Goal: Task Accomplishment & Management: Manage account settings

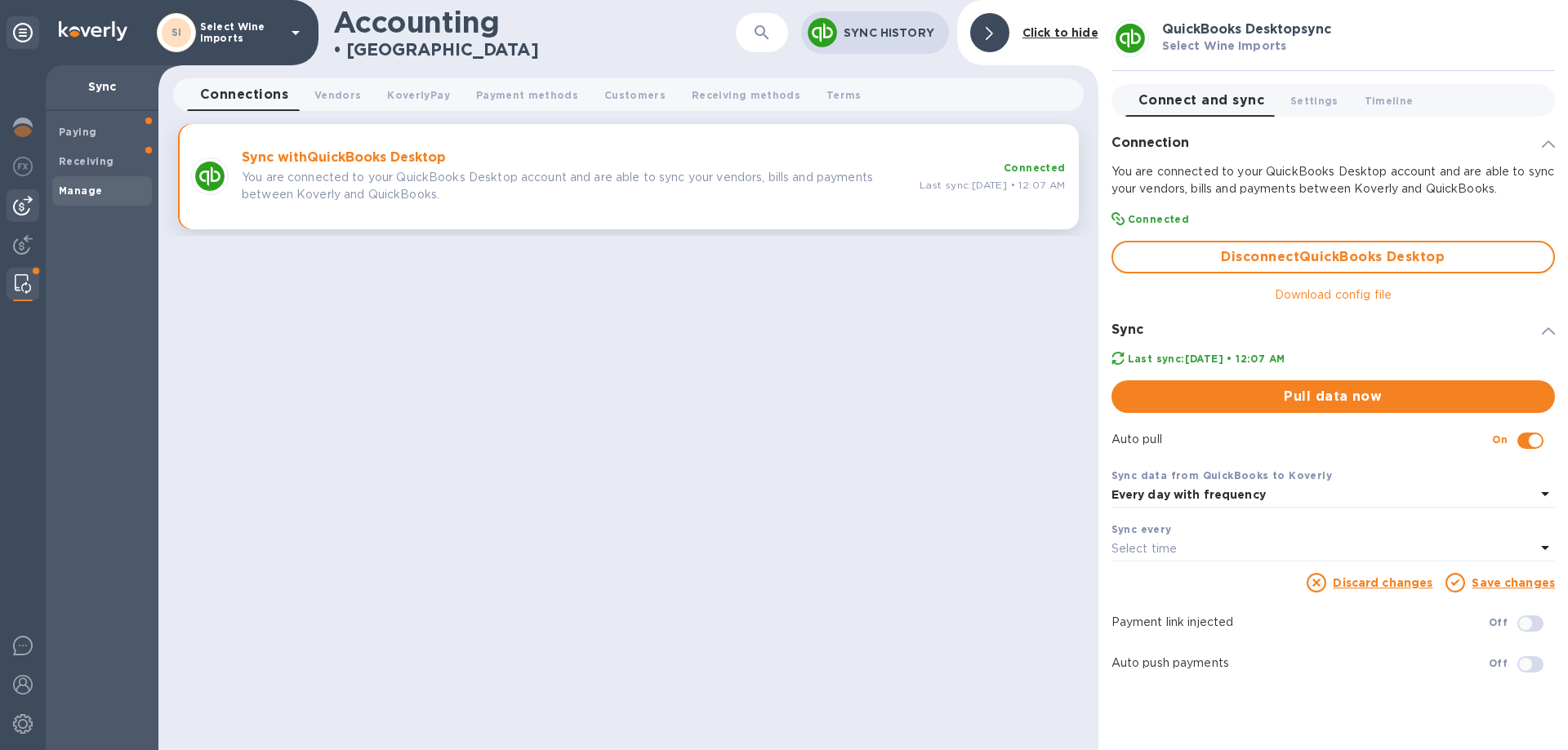
click at [28, 209] on img at bounding box center [22, 206] width 20 height 20
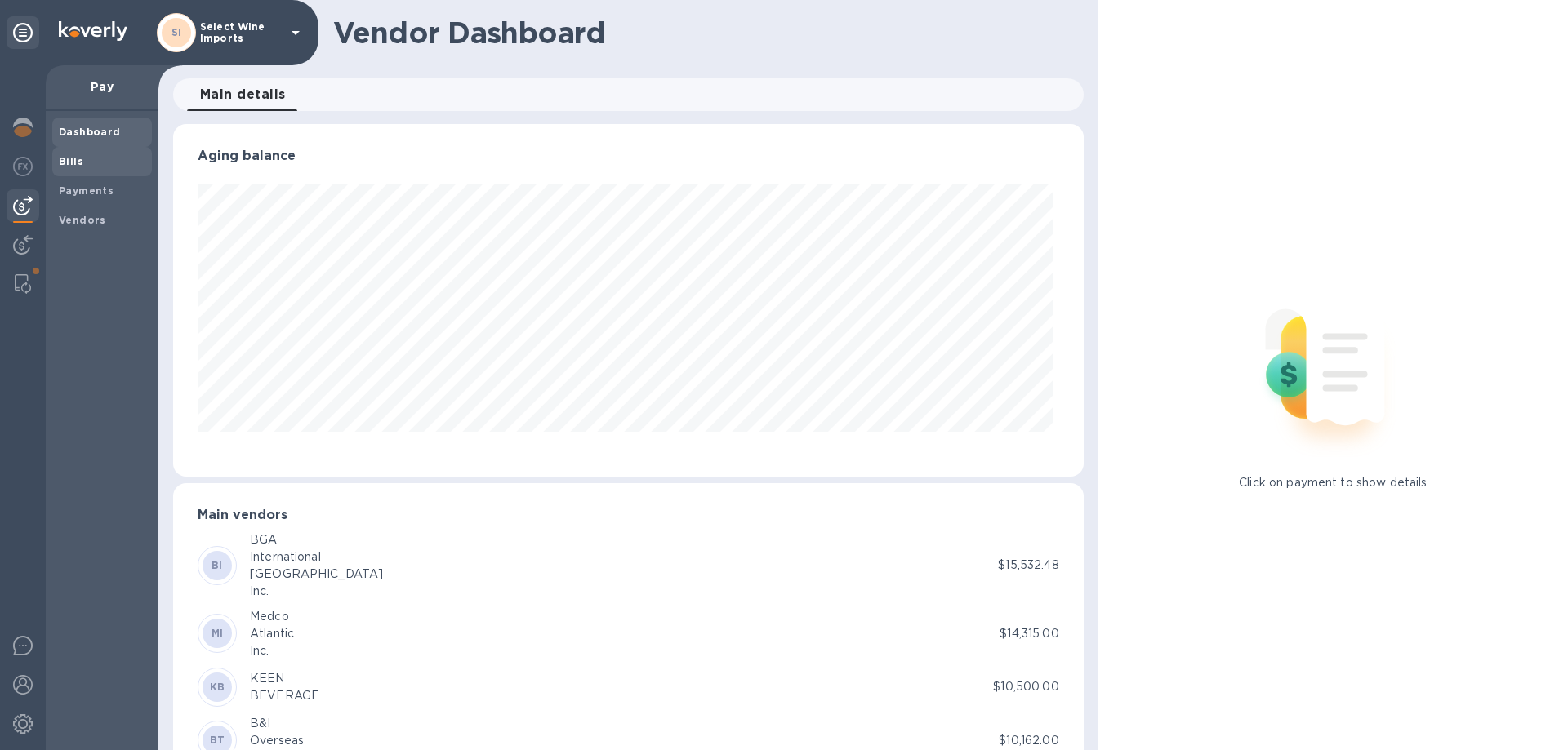
scroll to position [353, 903]
click at [73, 160] on b "Bills" at bounding box center [71, 161] width 24 height 12
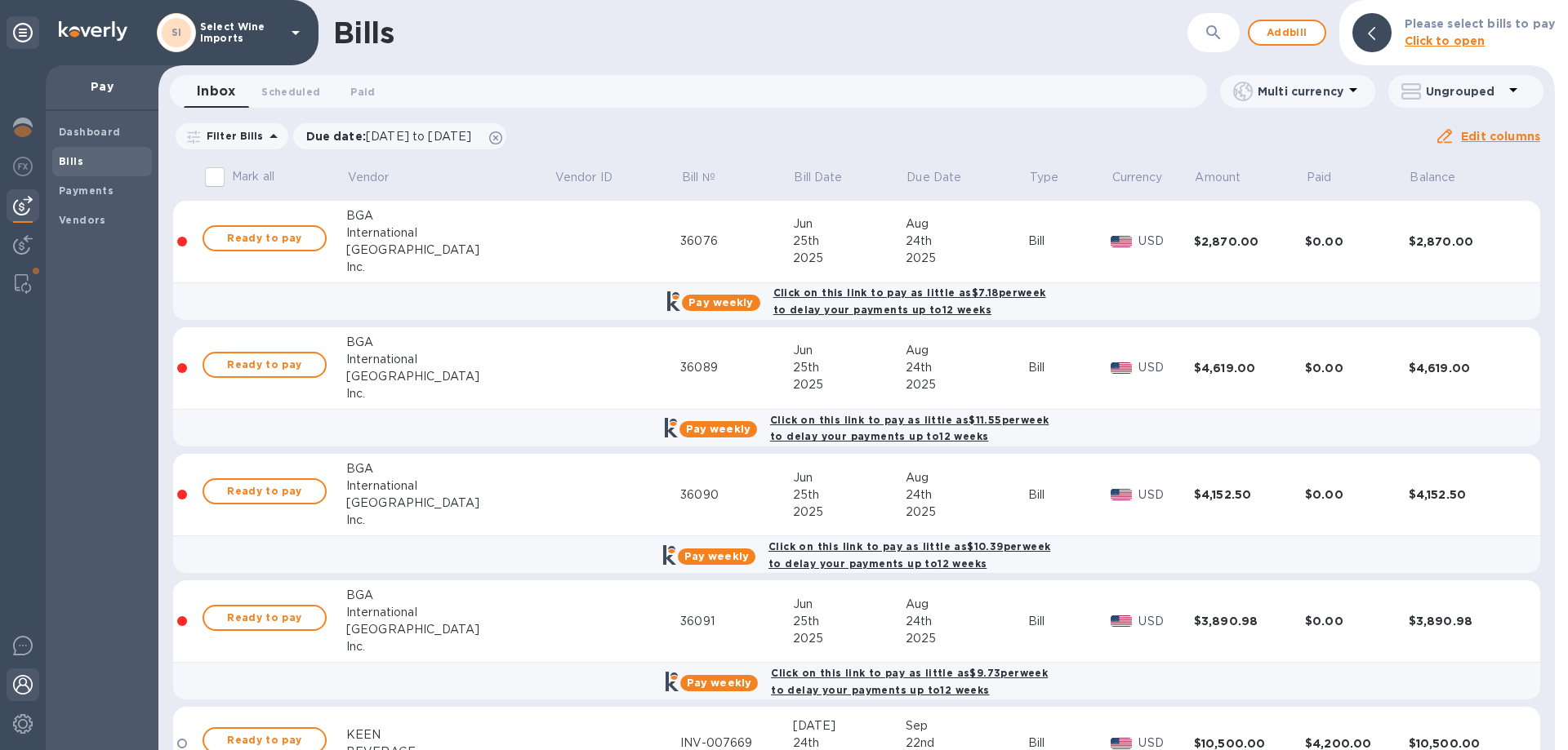
click at [28, 685] on img at bounding box center [22, 685] width 20 height 20
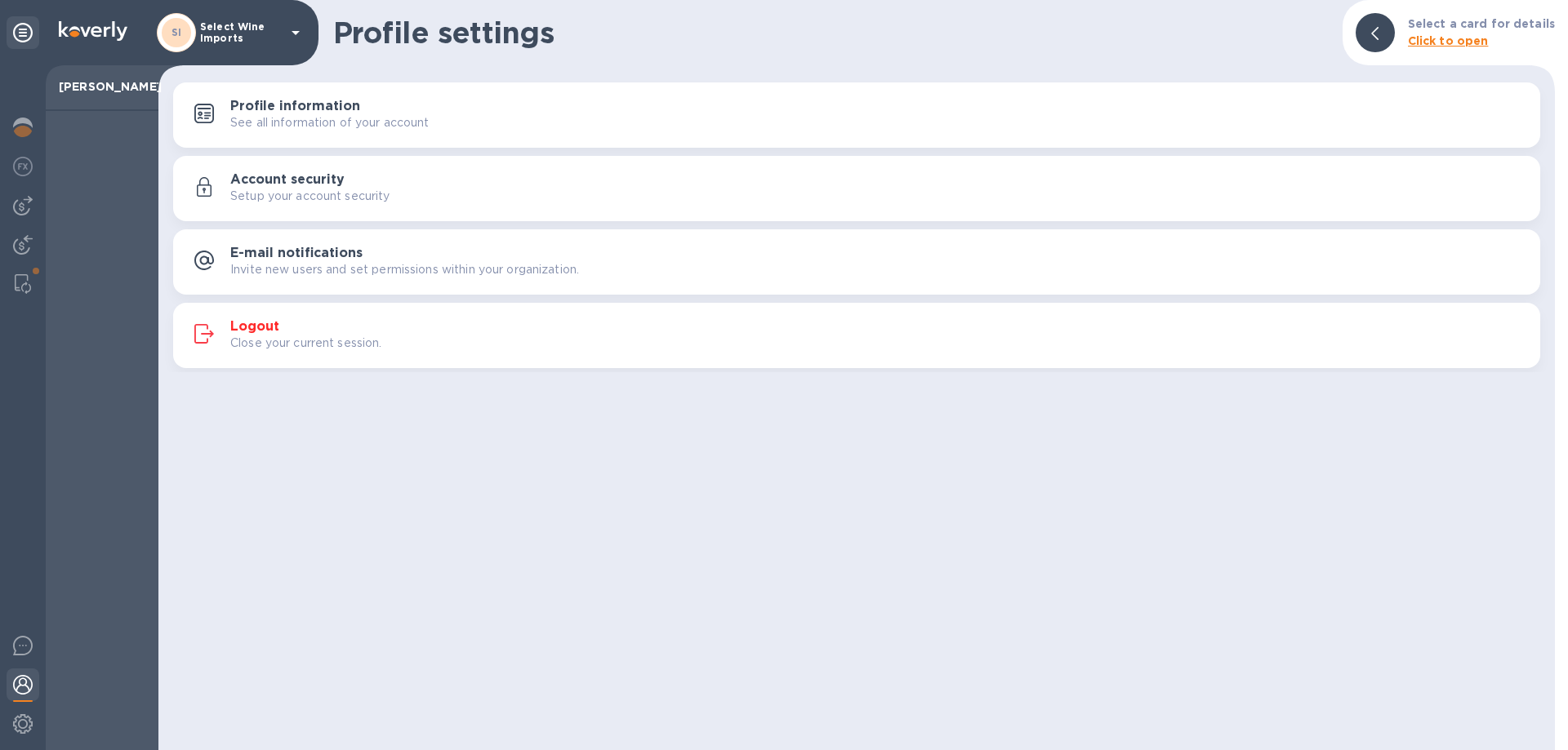
click at [252, 330] on h3 "Logout" at bounding box center [254, 327] width 49 height 15
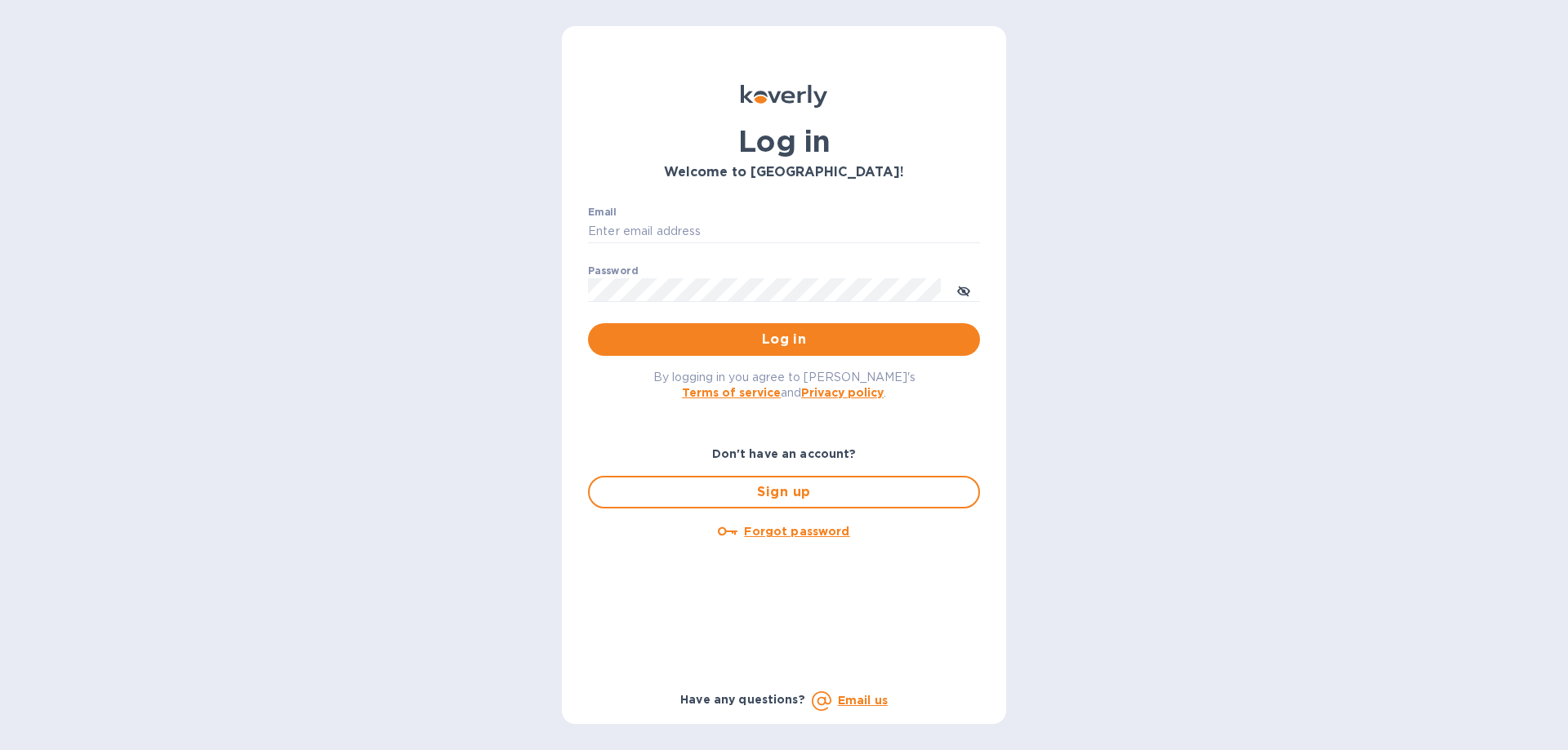
type input "aostrov@selwine.com"
drag, startPoint x: 1377, startPoint y: 1, endPoint x: 1476, endPoint y: 166, distance: 192.4
click at [1476, 166] on div "Log in Welcome to Koverly! Email aostrov@selwine.com ​ Password ​ Log in By log…" at bounding box center [784, 375] width 1568 height 750
click at [961, 290] on icon "toggle password visibility" at bounding box center [963, 291] width 9 height 9
click at [1178, 261] on div "Log in Welcome to Koverly! Email aostrov@selwine.com ​ Password ​ Log in By log…" at bounding box center [784, 375] width 1568 height 750
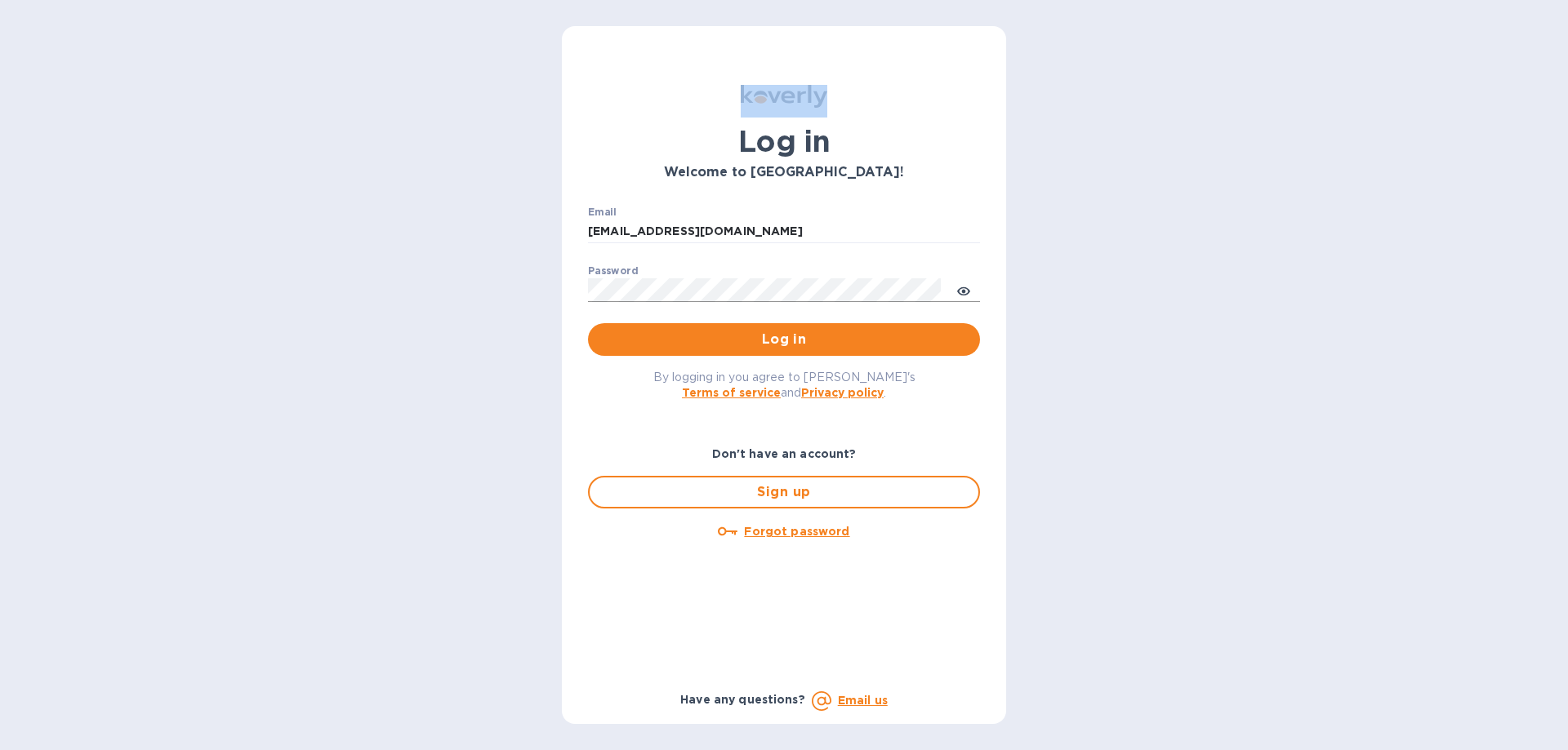
click at [222, 120] on div "Log in Welcome to Koverly! Email aostrov@selwine.com ​ Password ​ Log in By log…" at bounding box center [784, 375] width 1568 height 750
